Goal: Task Accomplishment & Management: Manage account settings

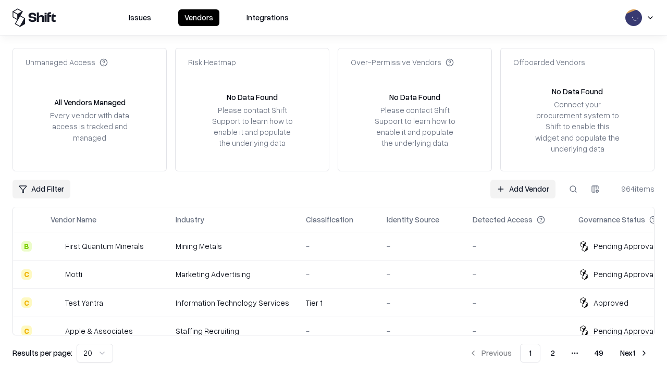
click at [523, 189] on link "Add Vendor" at bounding box center [523, 189] width 65 height 19
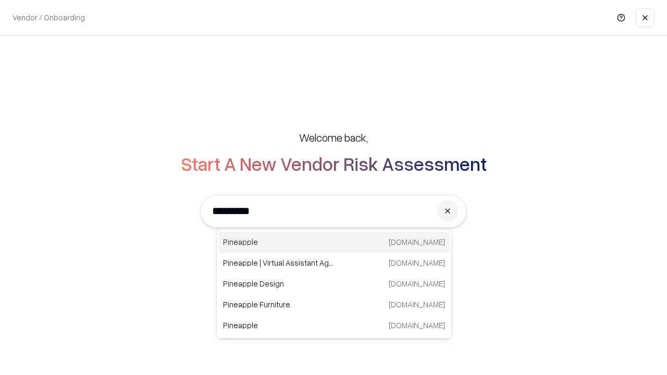
click at [334, 242] on div "Pineapple [DOMAIN_NAME]" at bounding box center [334, 242] width 230 height 21
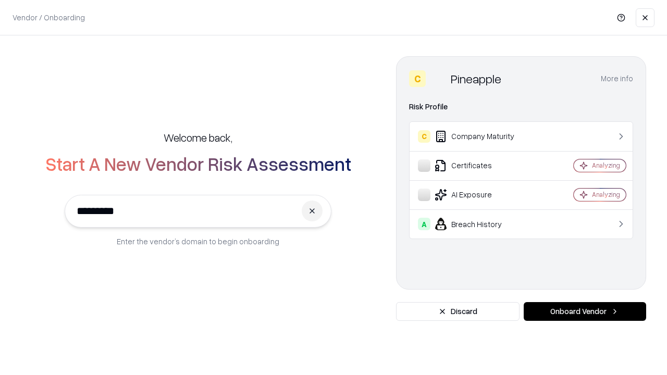
type input "*********"
click at [585, 312] on button "Onboard Vendor" at bounding box center [585, 311] width 123 height 19
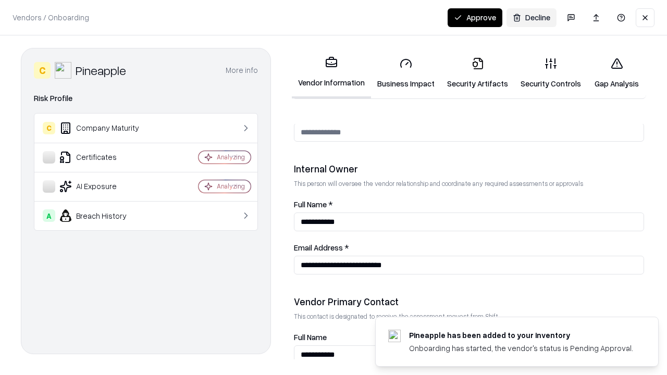
scroll to position [540, 0]
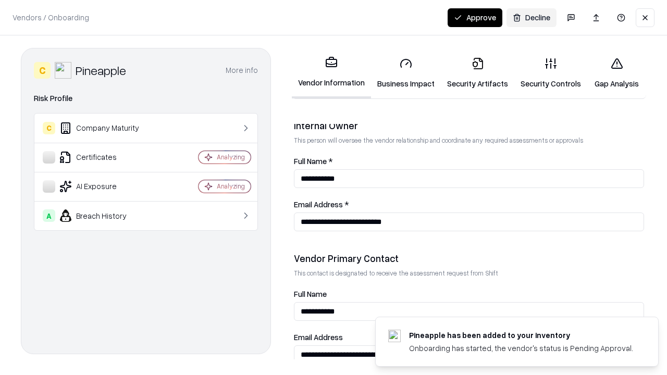
click at [406, 73] on link "Business Impact" at bounding box center [406, 73] width 70 height 48
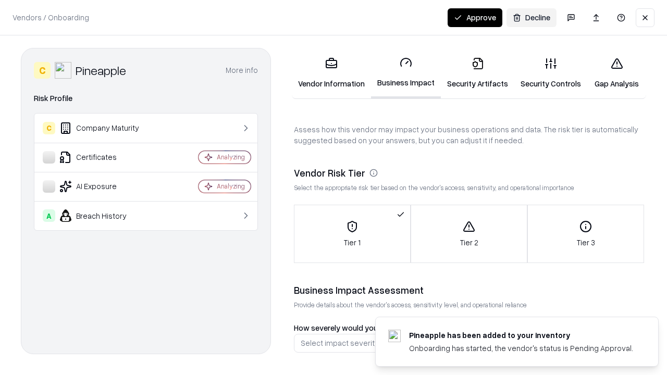
click at [478, 73] on link "Security Artifacts" at bounding box center [478, 73] width 74 height 48
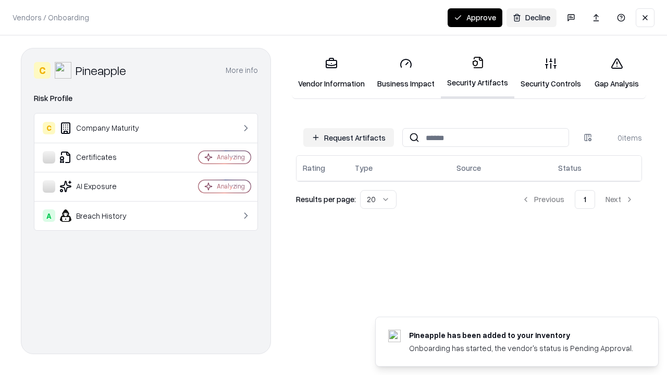
click at [349, 138] on button "Request Artifacts" at bounding box center [348, 137] width 91 height 19
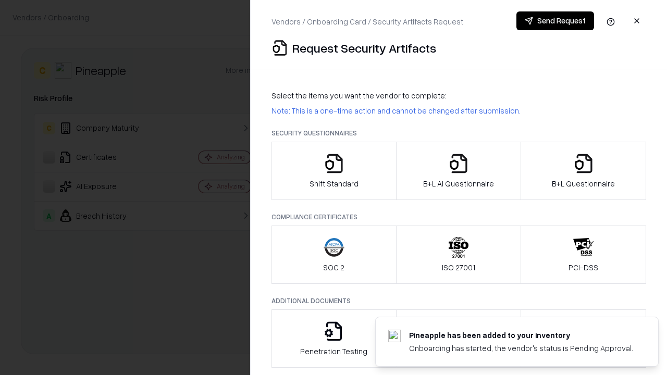
click at [334, 171] on icon "button" at bounding box center [334, 163] width 21 height 21
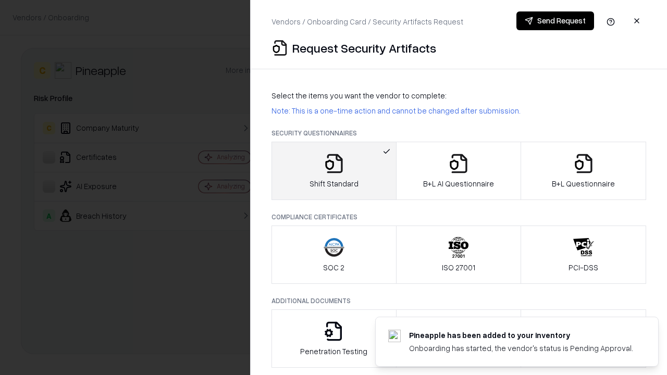
click at [555, 21] on button "Send Request" at bounding box center [556, 20] width 78 height 19
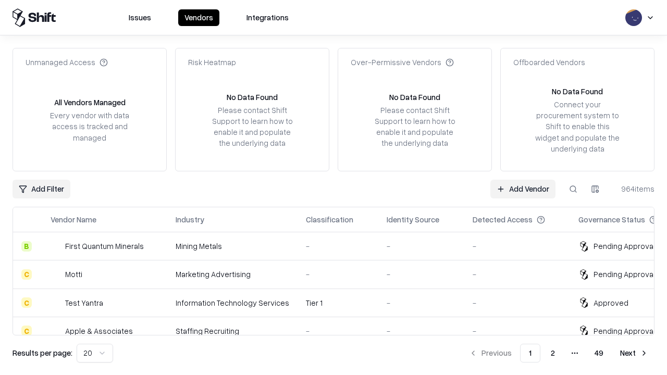
click at [573, 189] on button at bounding box center [573, 189] width 19 height 19
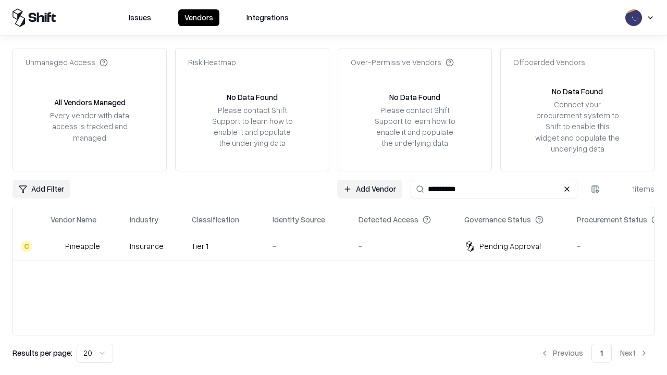
type input "*********"
click at [340, 246] on div "-" at bounding box center [307, 246] width 69 height 11
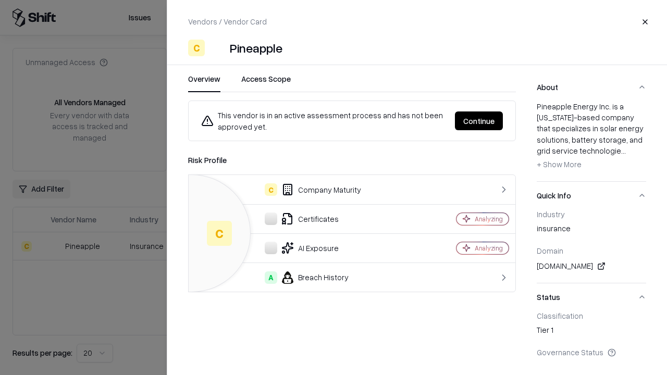
click at [479, 121] on button "Continue" at bounding box center [479, 121] width 48 height 19
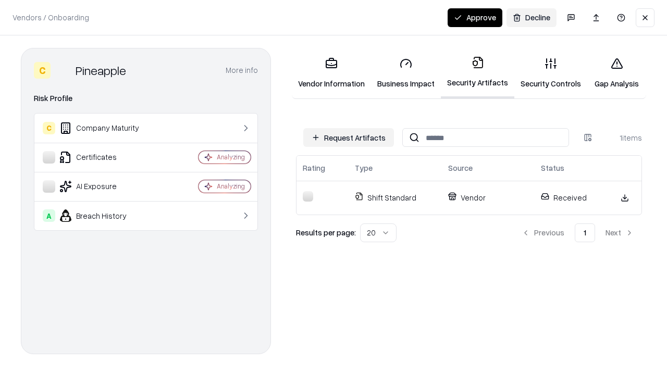
click at [475, 17] on button "Approve" at bounding box center [475, 17] width 55 height 19
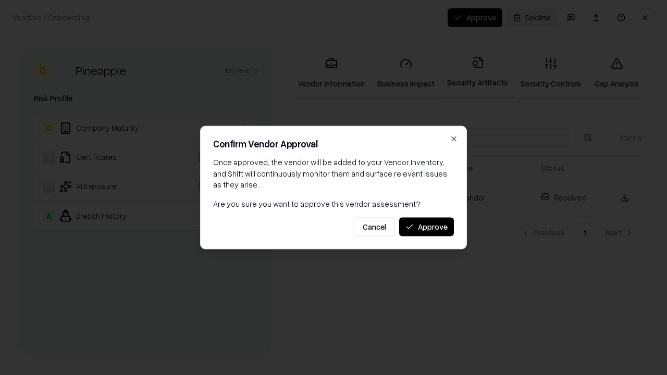
click at [426, 227] on button "Approve" at bounding box center [426, 226] width 55 height 19
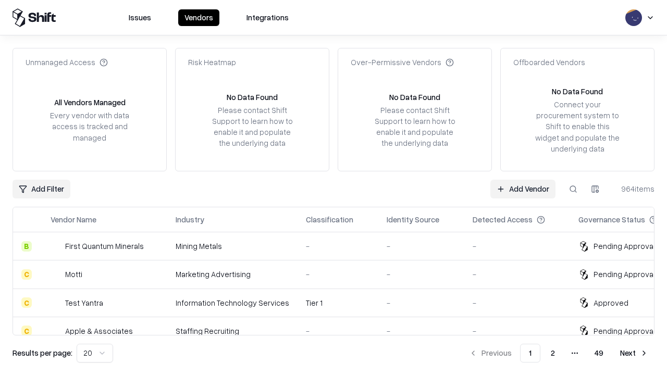
type input "*********"
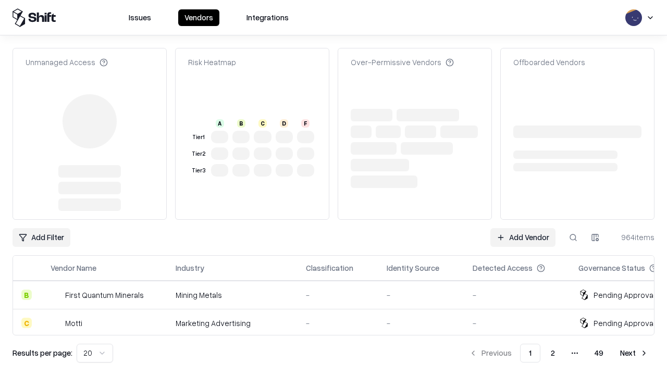
click at [523, 228] on link "Add Vendor" at bounding box center [523, 237] width 65 height 19
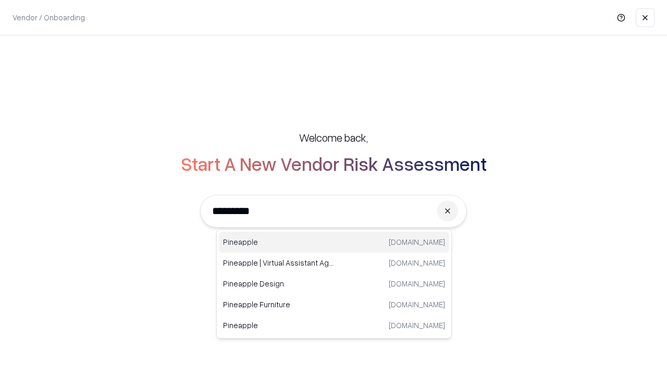
click at [334, 242] on div "Pineapple [DOMAIN_NAME]" at bounding box center [334, 242] width 230 height 21
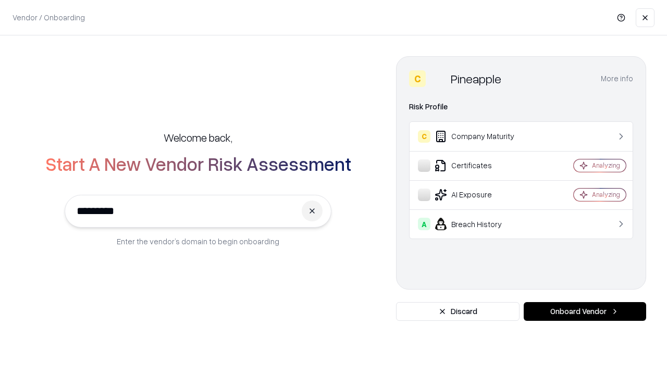
type input "*********"
click at [585, 312] on button "Onboard Vendor" at bounding box center [585, 311] width 123 height 19
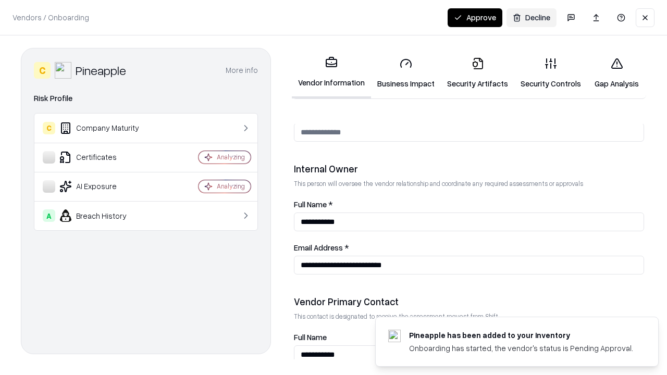
scroll to position [540, 0]
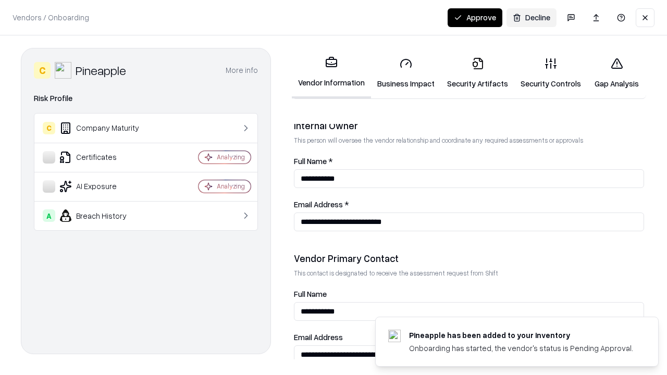
click at [475, 17] on button "Approve" at bounding box center [475, 17] width 55 height 19
